Goal: Information Seeking & Learning: Learn about a topic

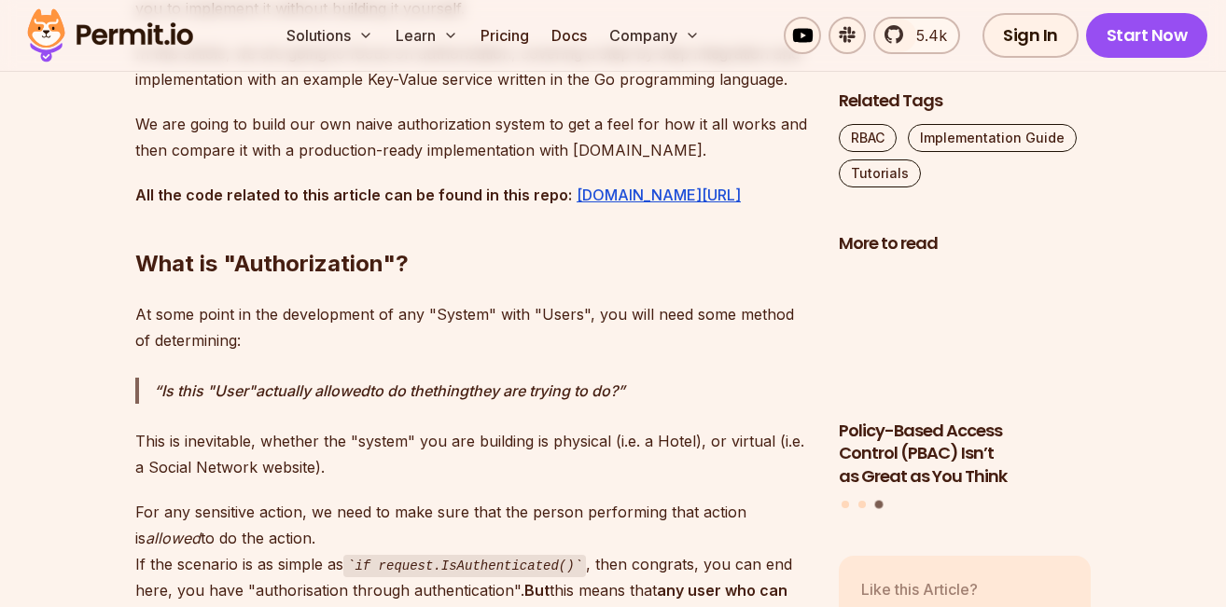
scroll to position [1719, 0]
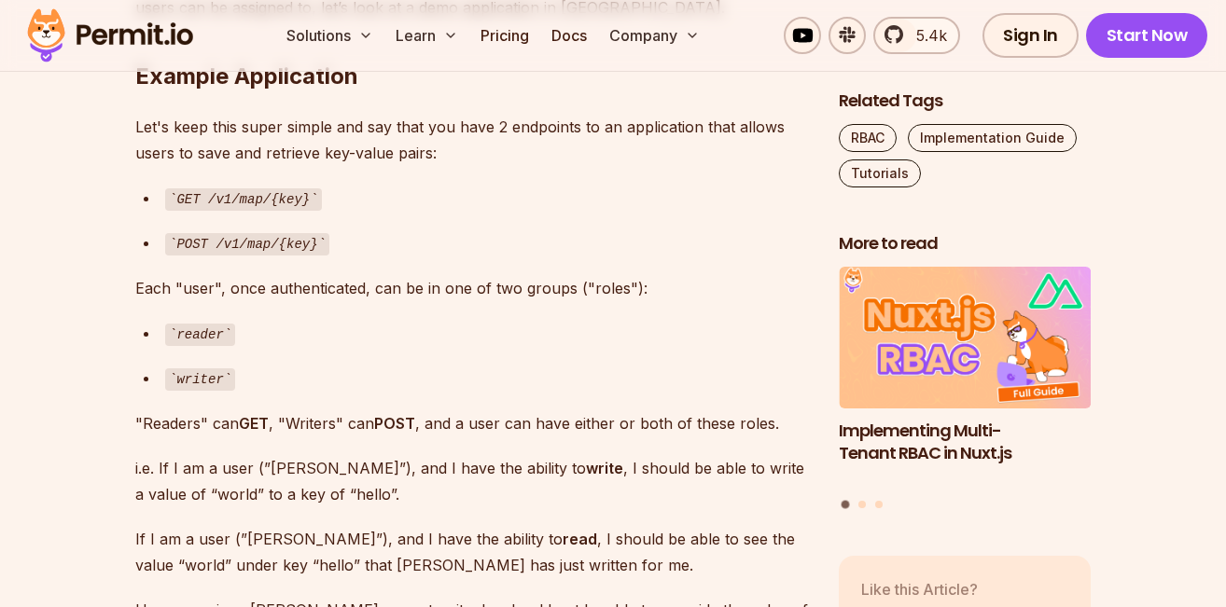
scroll to position [3474, 0]
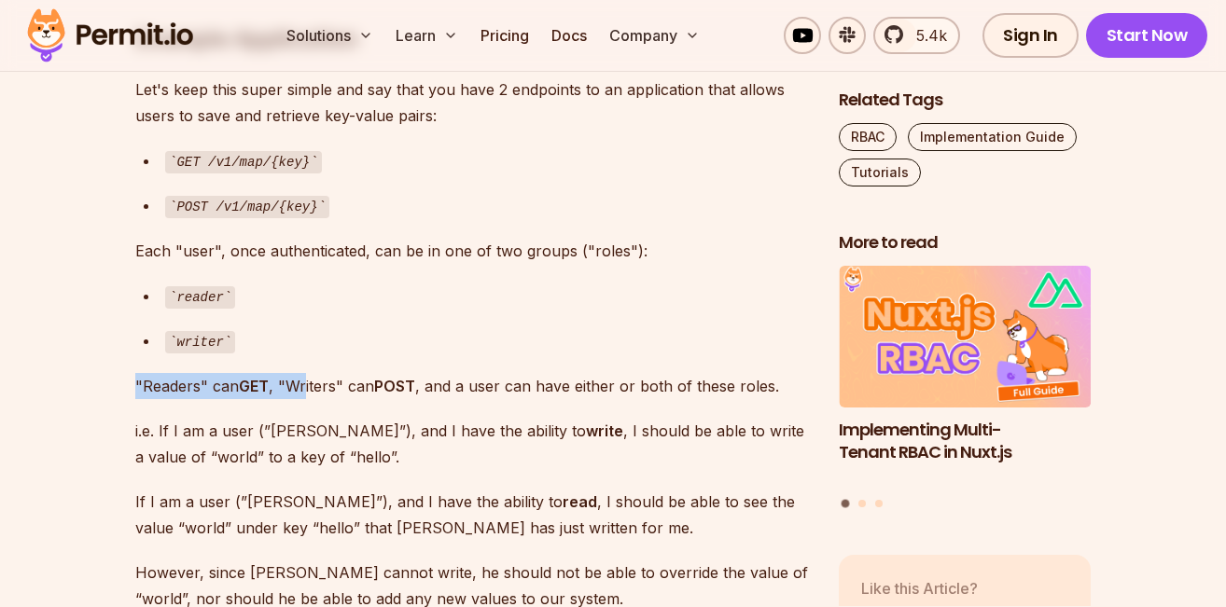
drag, startPoint x: 135, startPoint y: 368, endPoint x: 307, endPoint y: 371, distance: 171.7
click at [307, 373] on p ""Readers" can GET , "Writers" can POST , and a user can have either or both of …" at bounding box center [472, 386] width 674 height 26
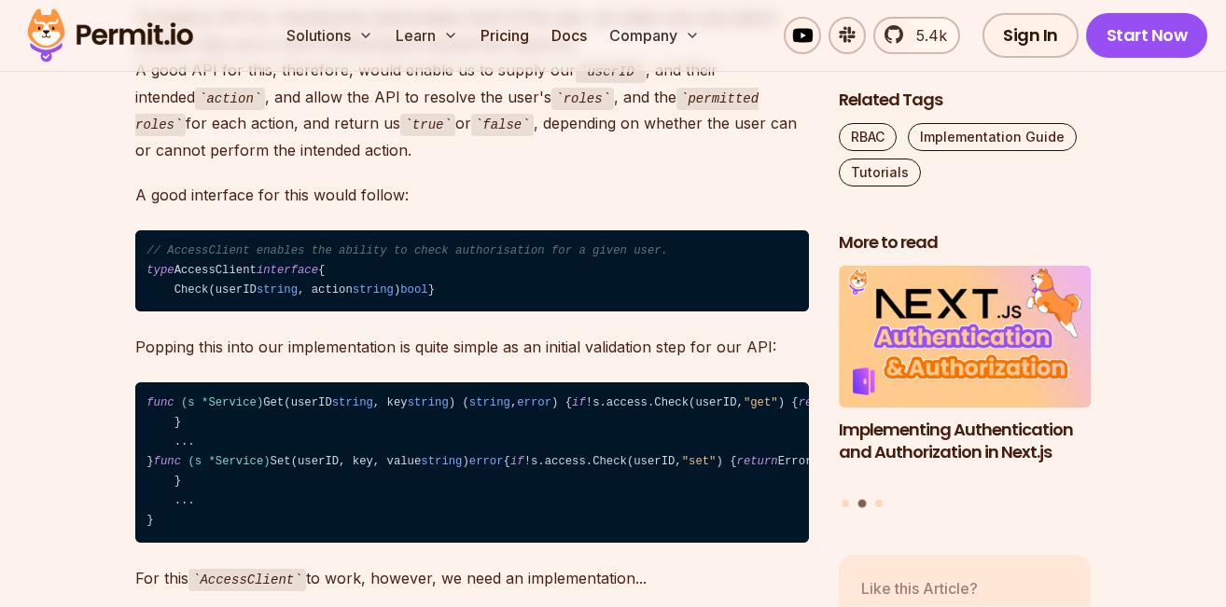
scroll to position [5148, 0]
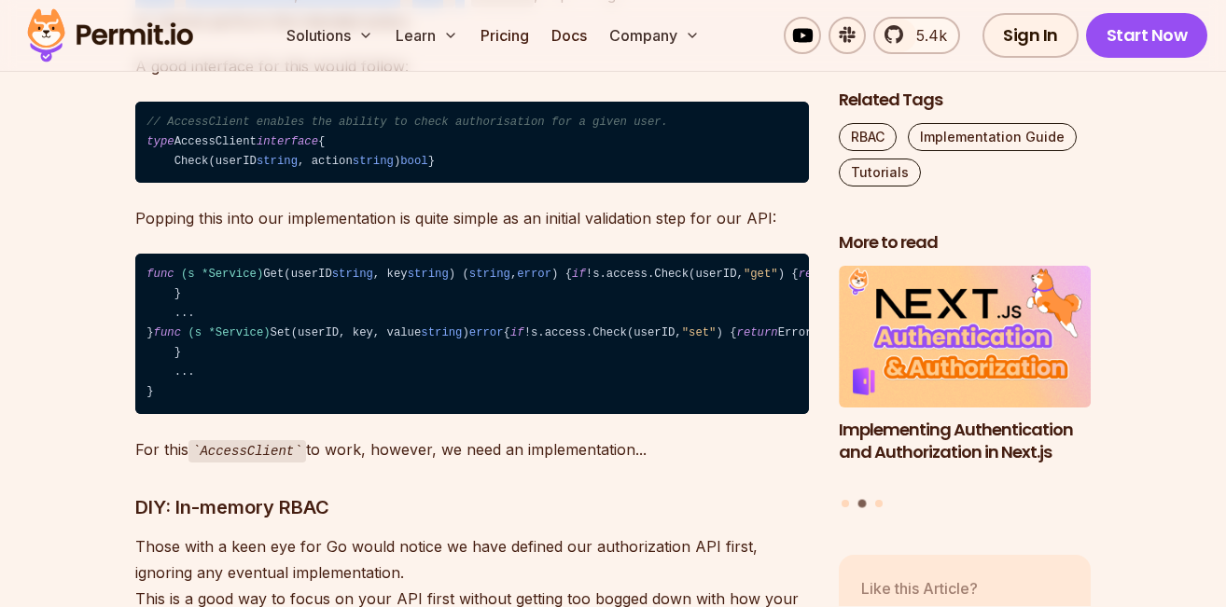
drag, startPoint x: 129, startPoint y: 302, endPoint x: 391, endPoint y: 355, distance: 267.3
click at [386, 341] on section "Table of Contents When building an application, you need to know who your users…" at bounding box center [613, 598] width 1226 height 9142
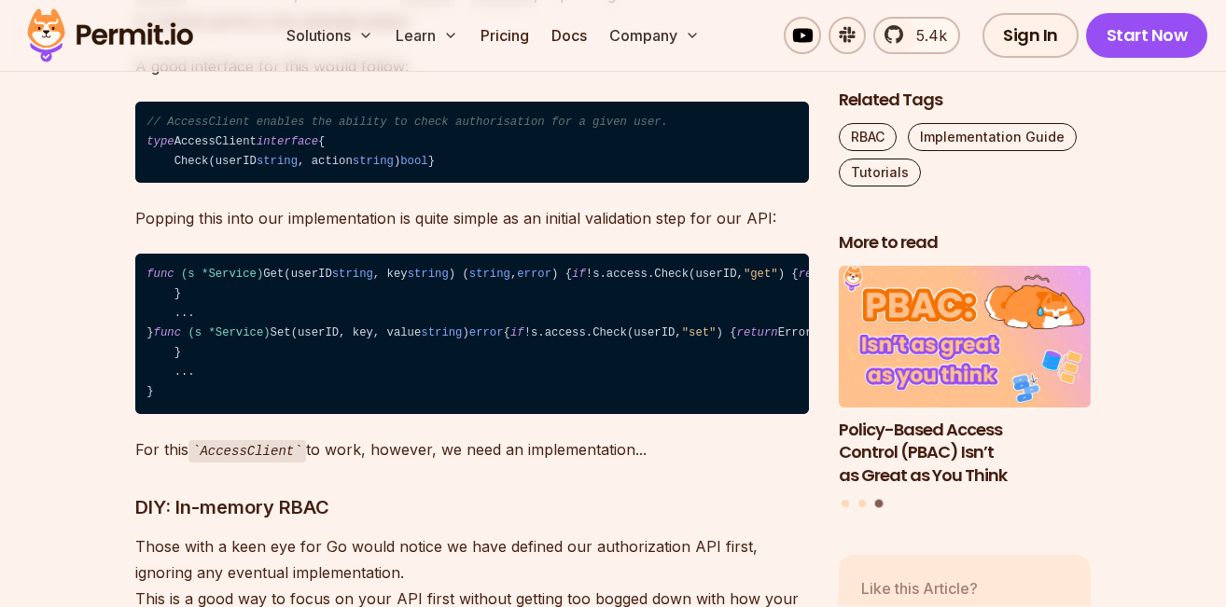
drag, startPoint x: 133, startPoint y: 189, endPoint x: 387, endPoint y: 264, distance: 264.5
click at [387, 264] on section "Table of Contents When building an application, you need to know who your users…" at bounding box center [613, 598] width 1226 height 9142
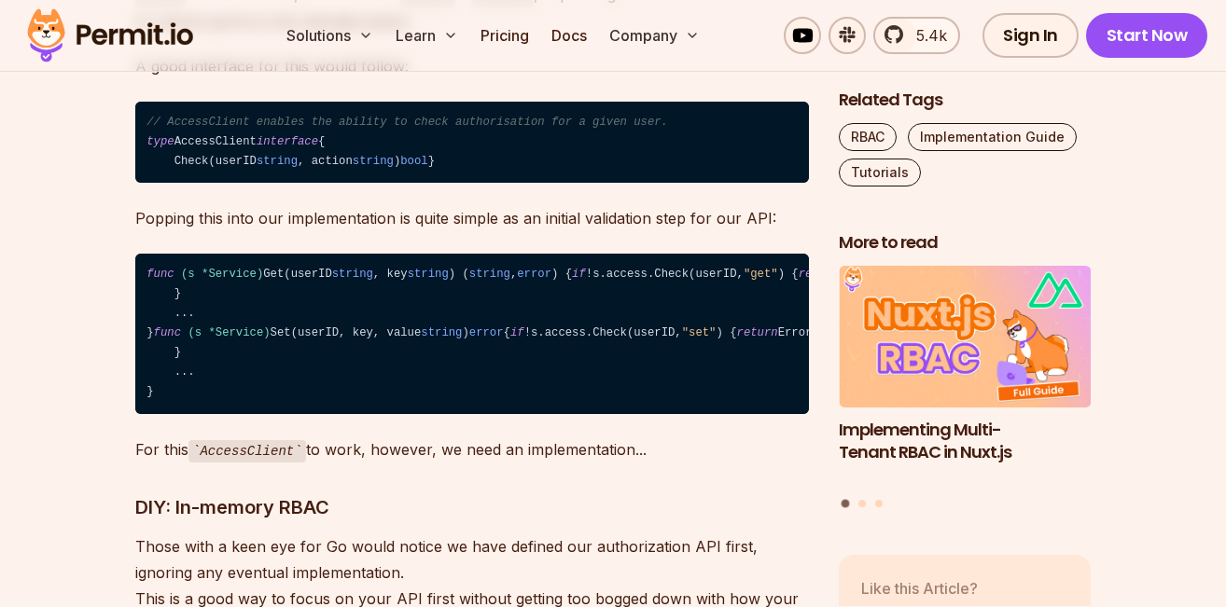
drag, startPoint x: 137, startPoint y: 190, endPoint x: 579, endPoint y: 273, distance: 449.9
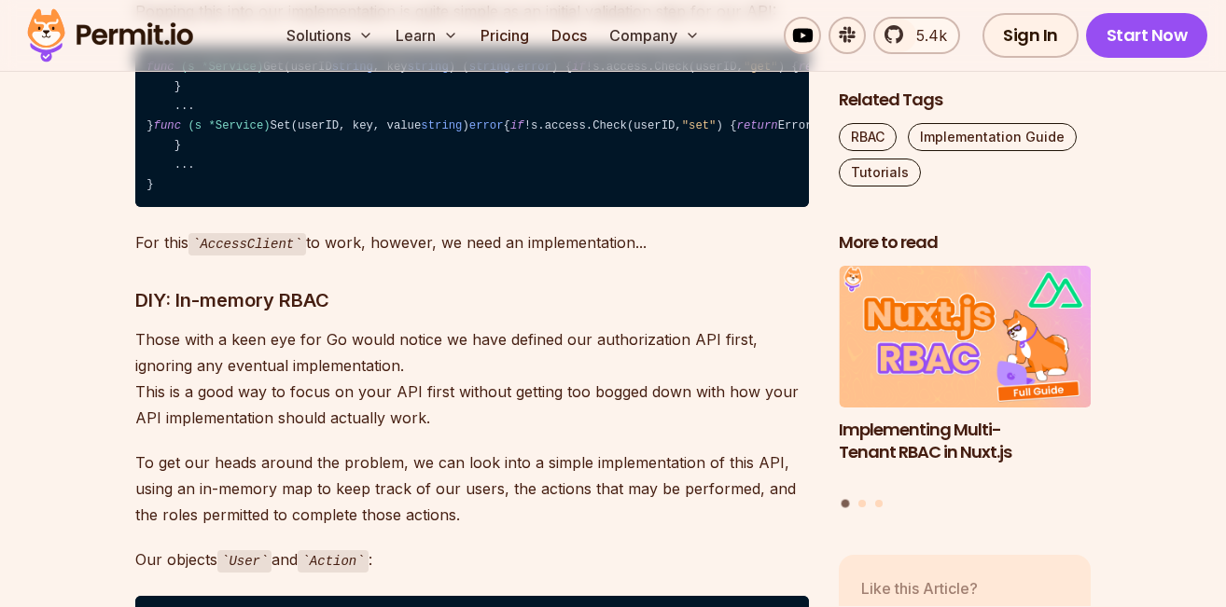
scroll to position [5405, 0]
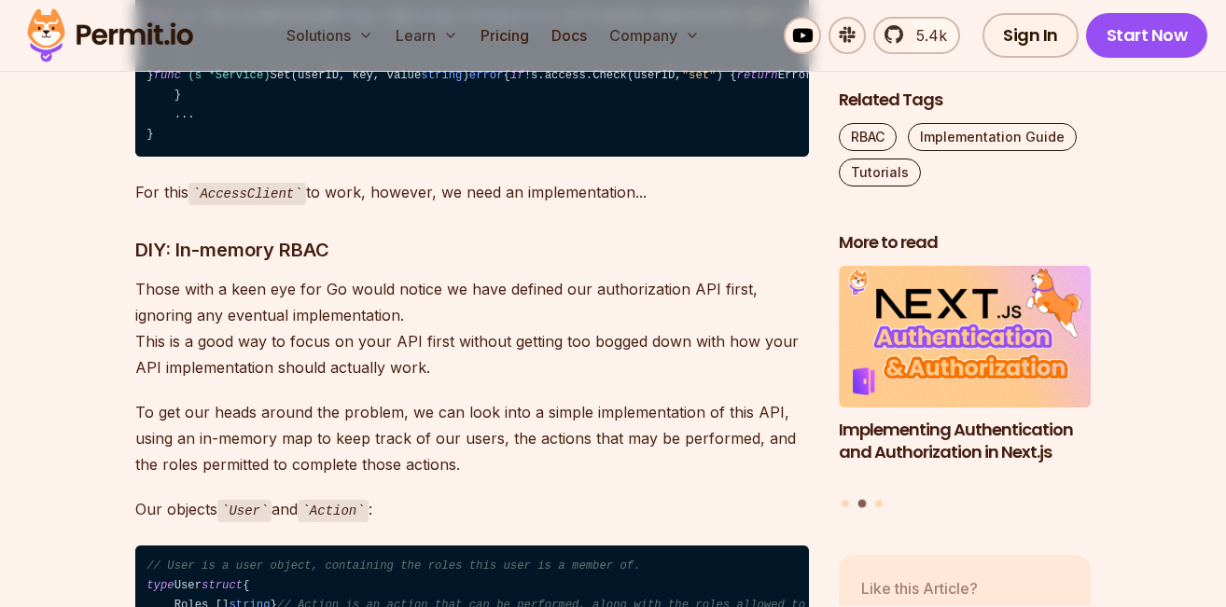
drag, startPoint x: 779, startPoint y: 335, endPoint x: 140, endPoint y: 331, distance: 639.0
click at [172, 303] on div "When building an application, you need to know who your users are and what they…" at bounding box center [472, 196] width 674 height 8660
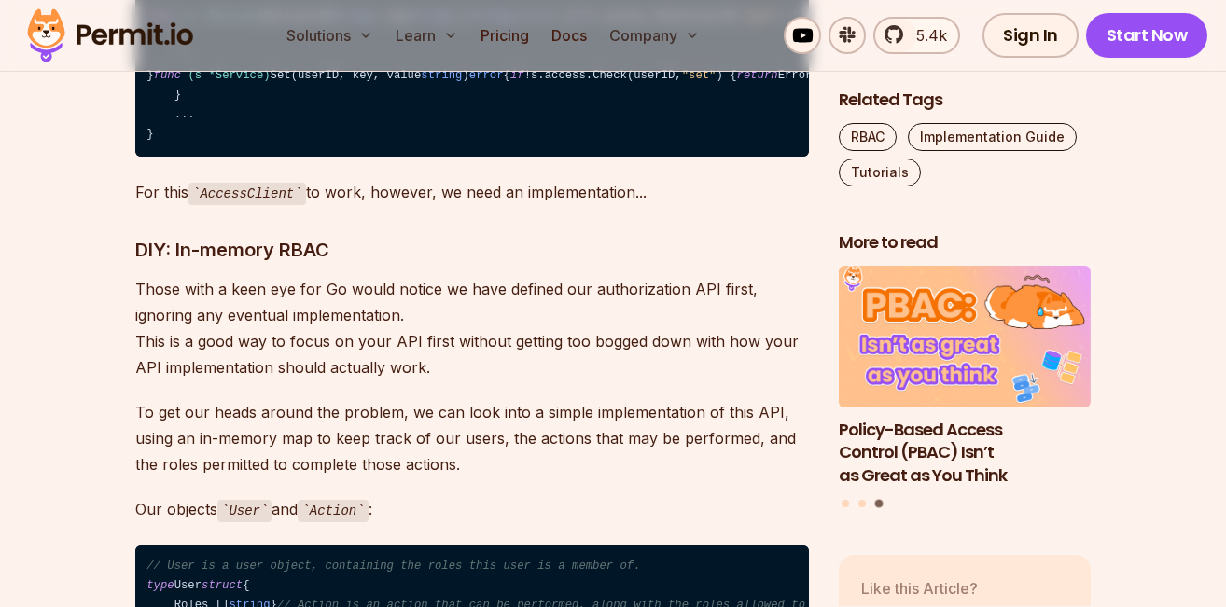
drag, startPoint x: 772, startPoint y: 332, endPoint x: 589, endPoint y: 342, distance: 184.1
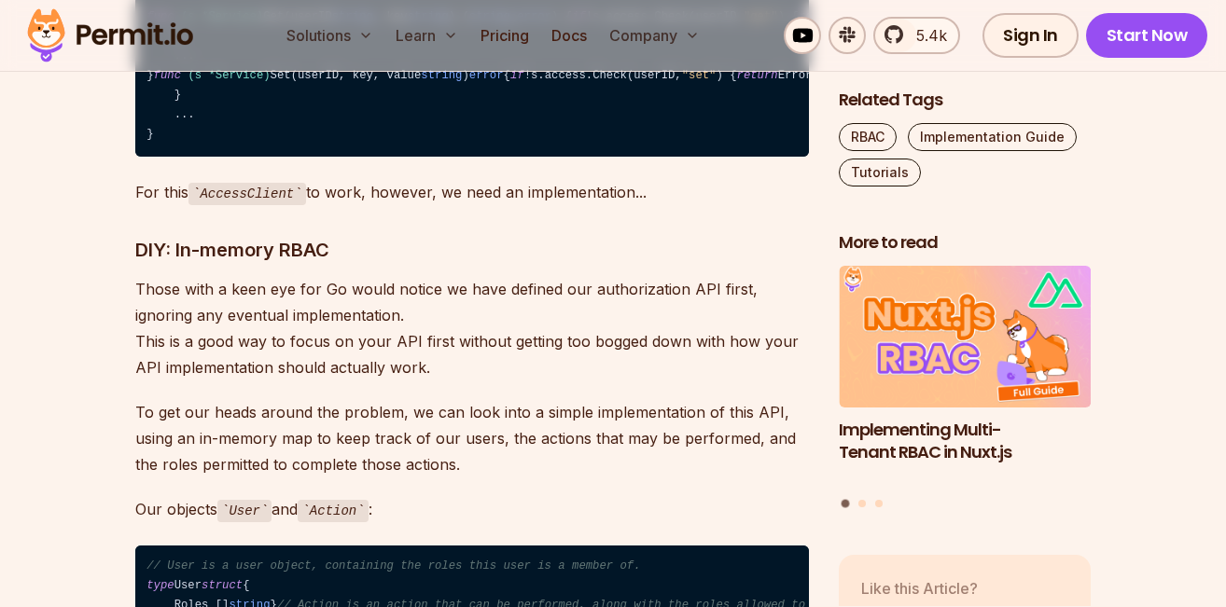
click at [694, 313] on div "When building an application, you need to know who your users are and what they…" at bounding box center [472, 196] width 674 height 8660
drag, startPoint x: 263, startPoint y: 338, endPoint x: 340, endPoint y: 336, distance: 76.5
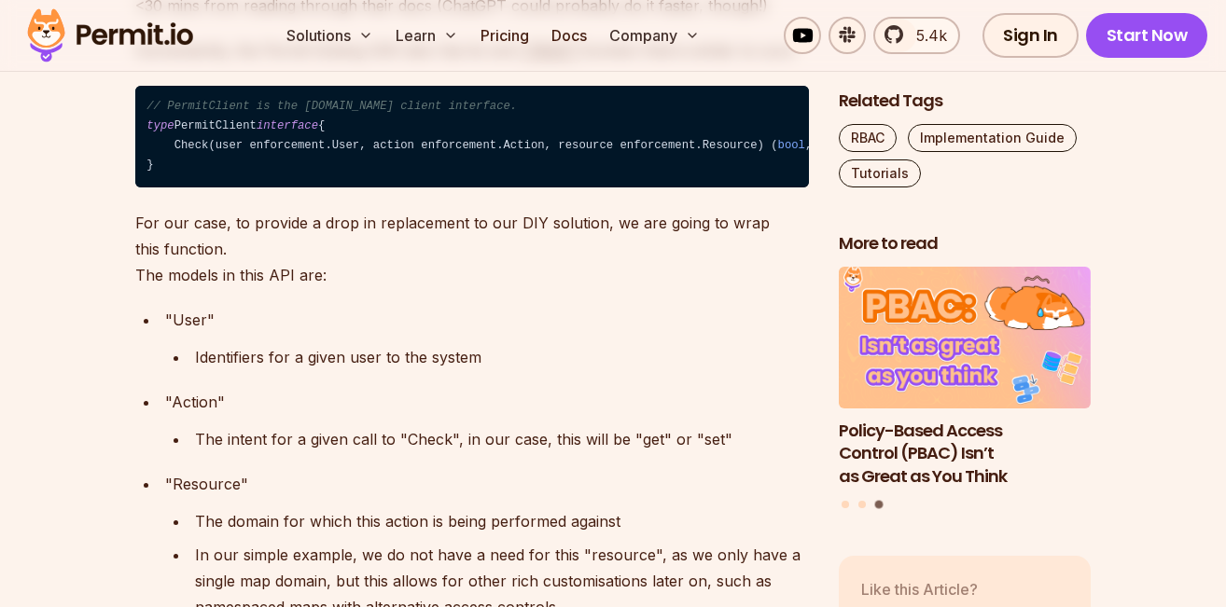
scroll to position [7079, 0]
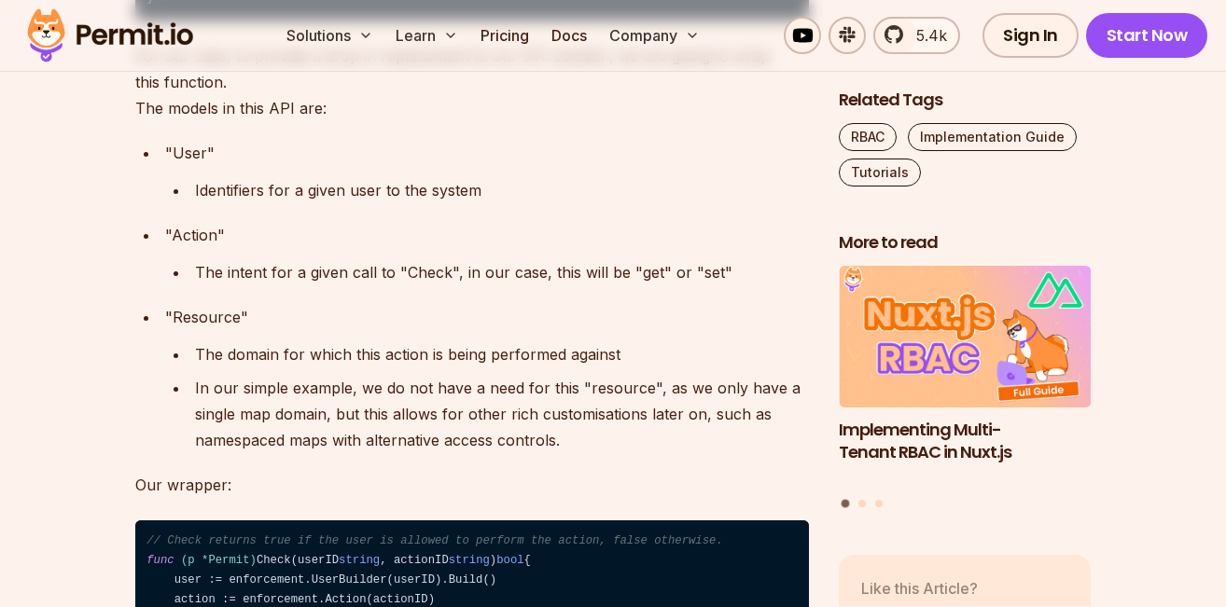
drag, startPoint x: 589, startPoint y: 272, endPoint x: 138, endPoint y: 126, distance: 473.8
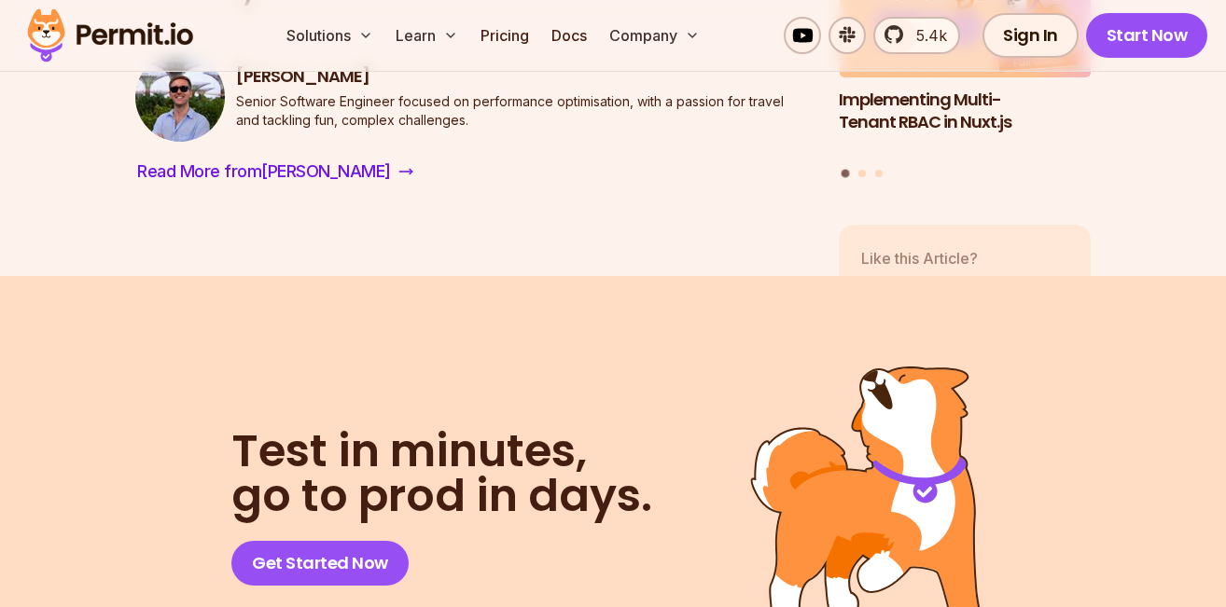
scroll to position [9911, 0]
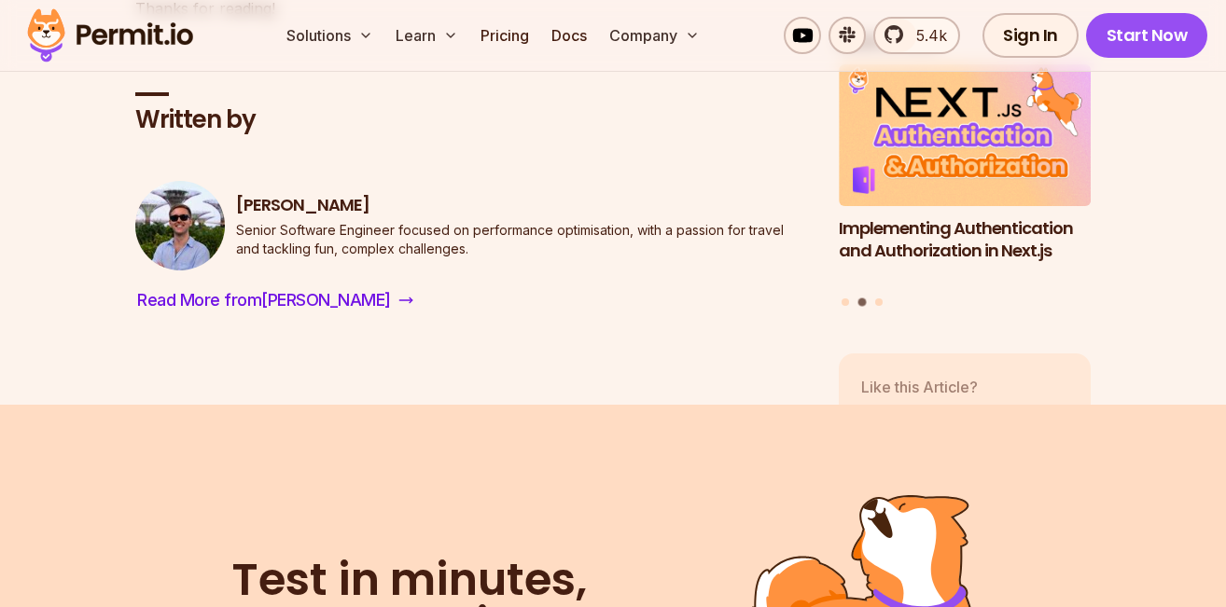
drag, startPoint x: 160, startPoint y: 338, endPoint x: 459, endPoint y: 350, distance: 298.8
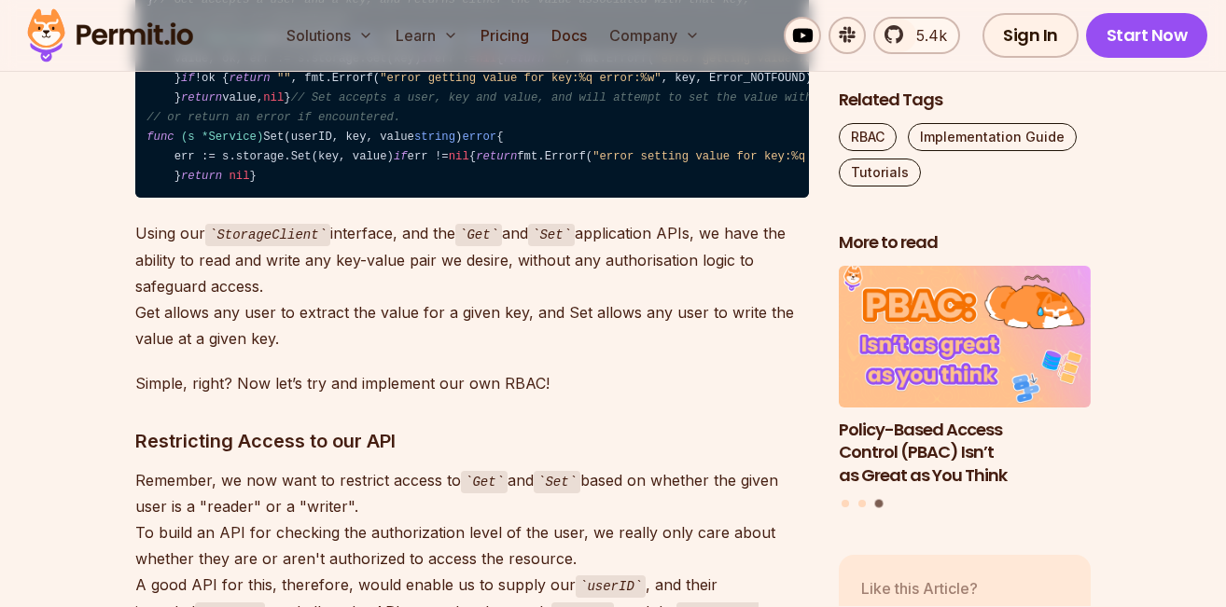
scroll to position [4890, 0]
